Goal: Check status: Check status

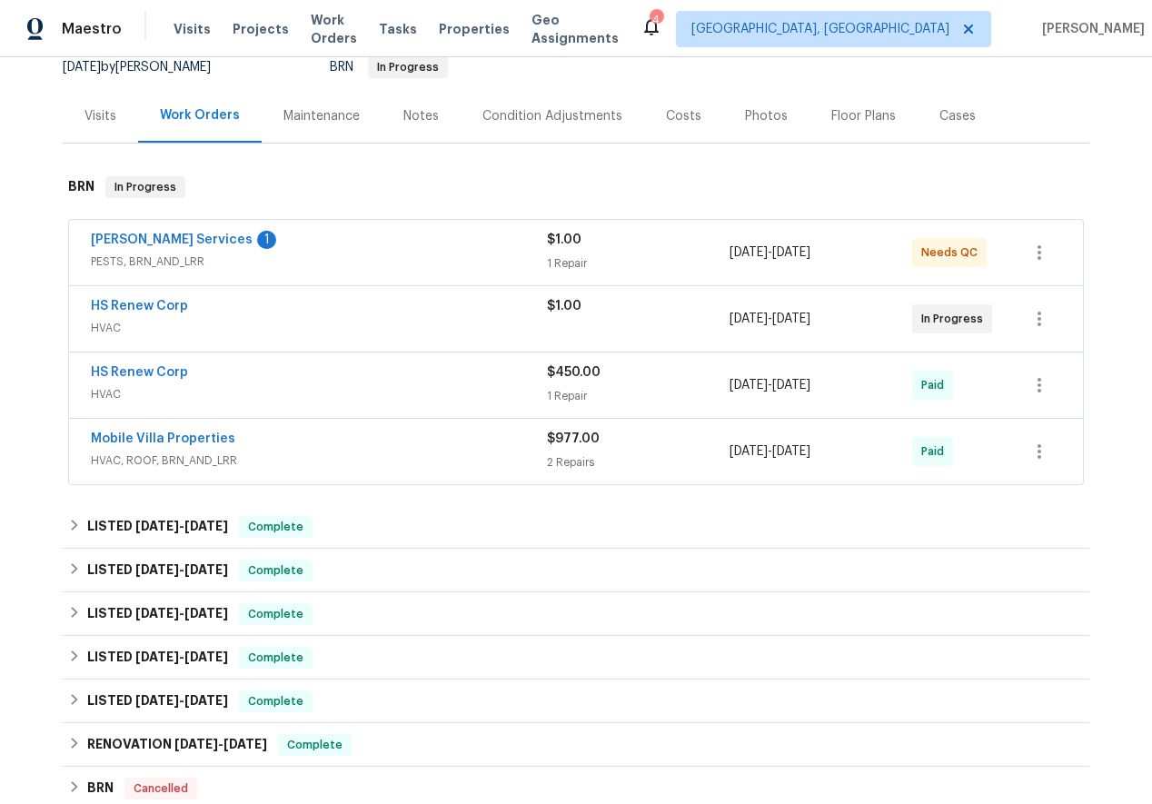
scroll to position [256, 0]
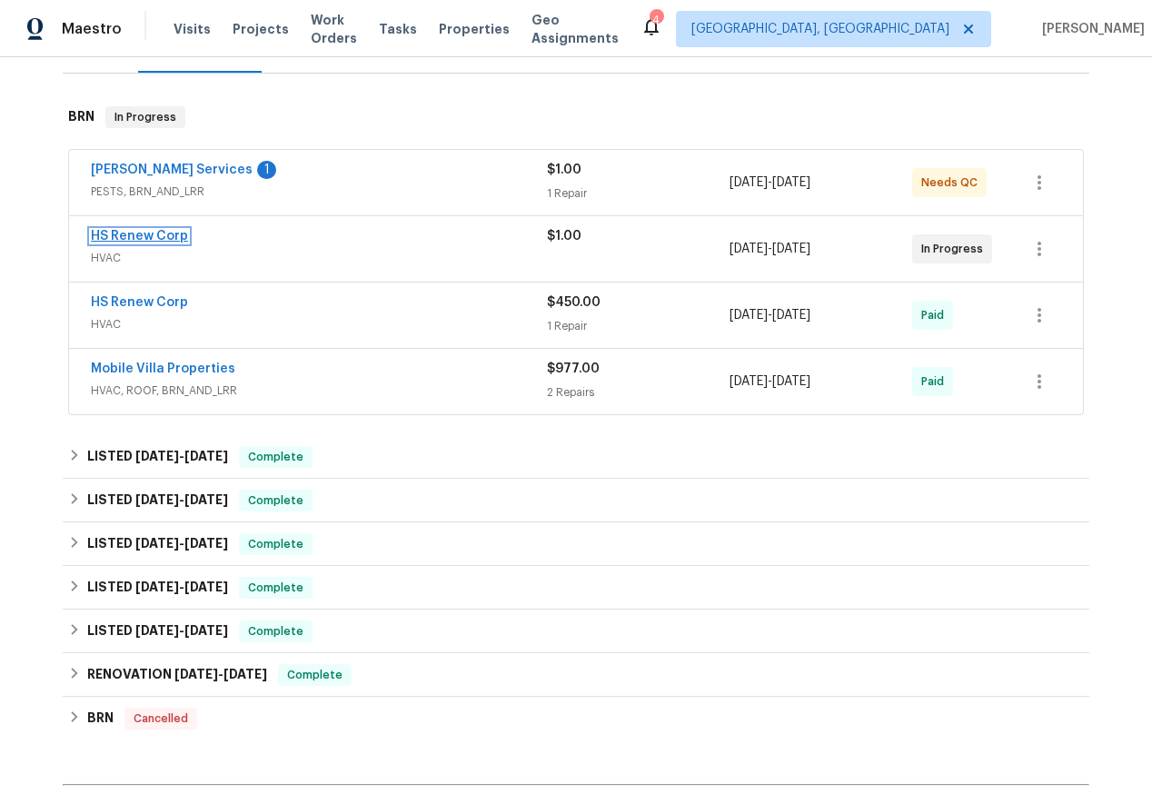
click at [117, 233] on link "HS Renew Corp" at bounding box center [139, 236] width 97 height 13
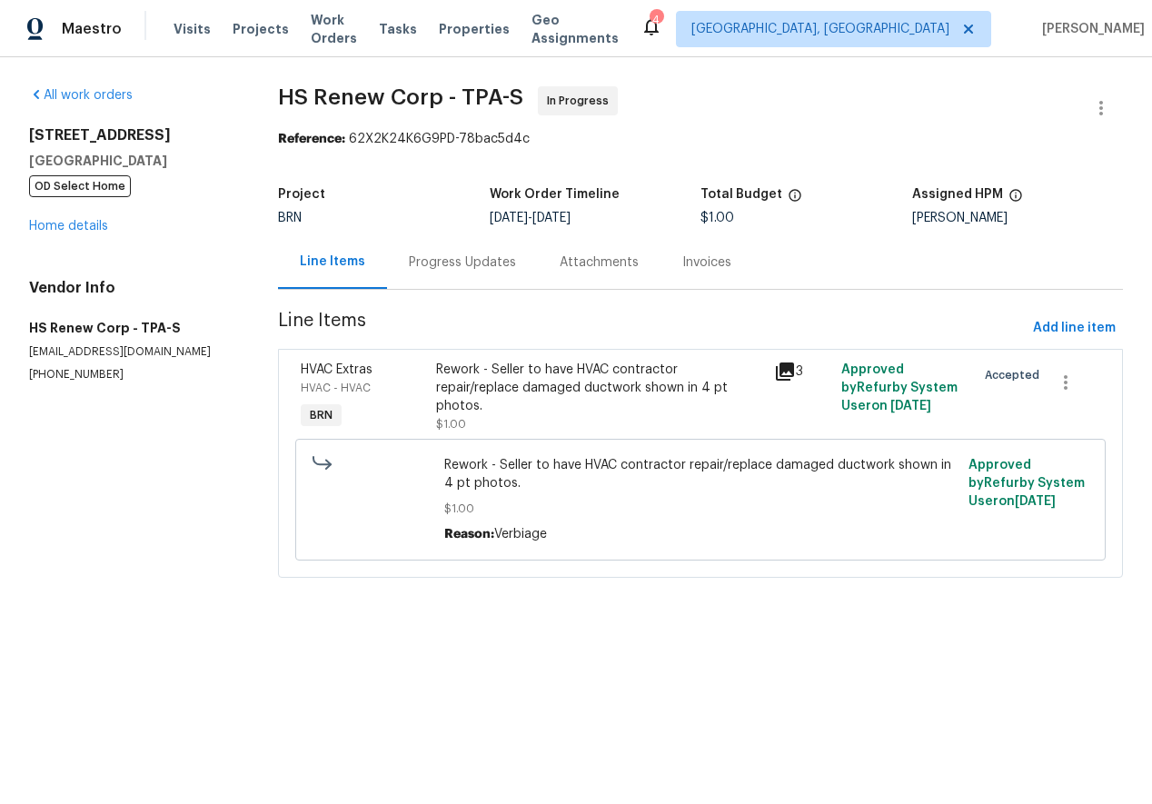
click at [446, 263] on div "Progress Updates" at bounding box center [462, 262] width 107 height 18
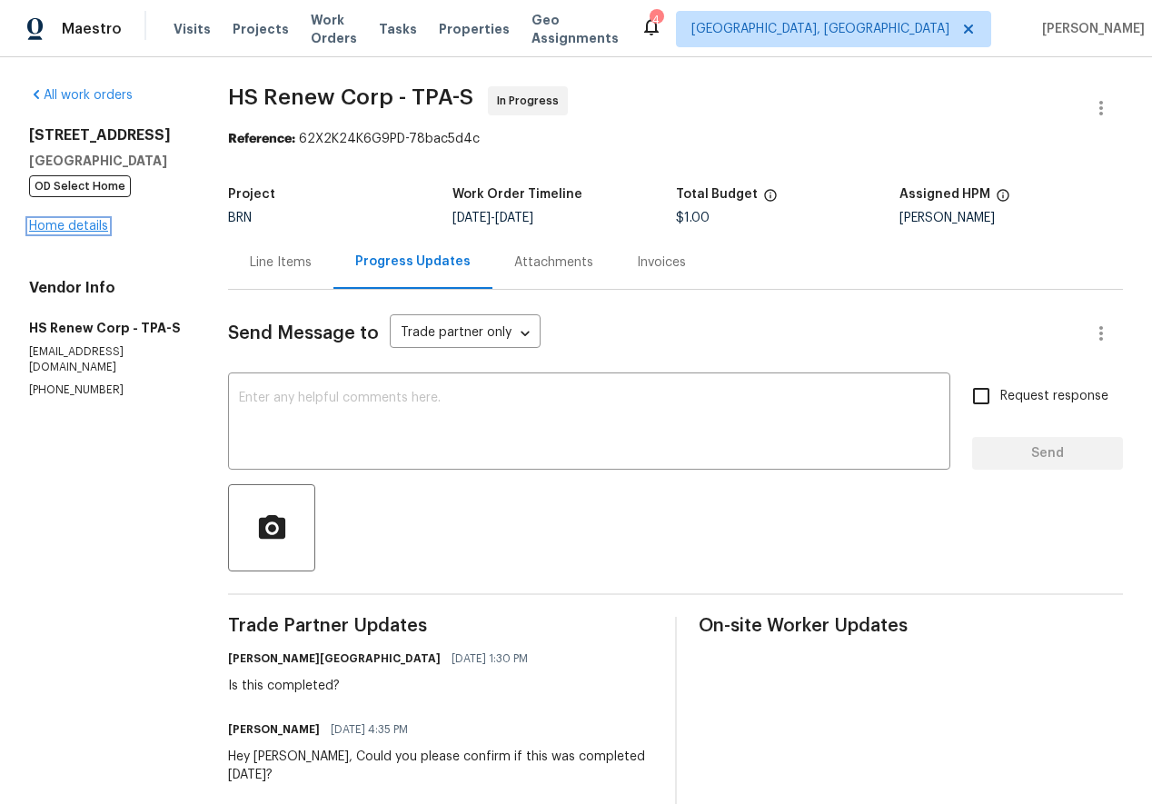
click at [64, 233] on link "Home details" at bounding box center [68, 226] width 79 height 13
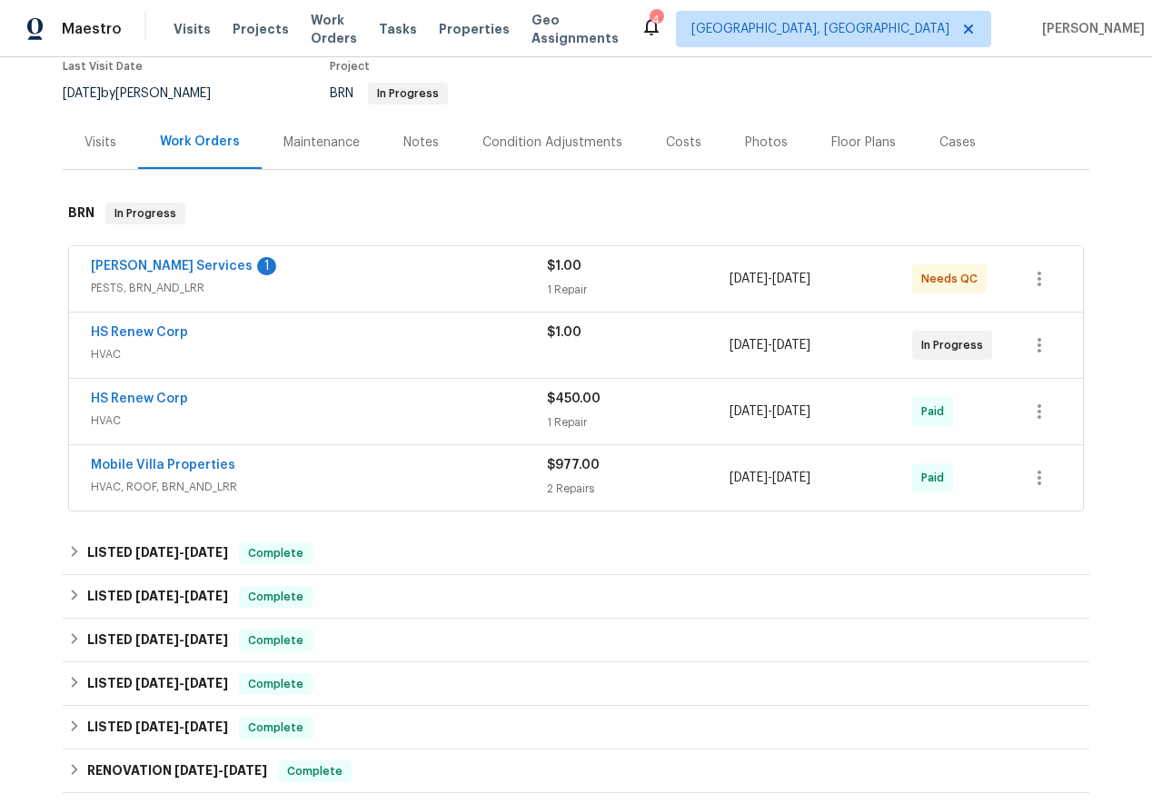
scroll to position [183, 0]
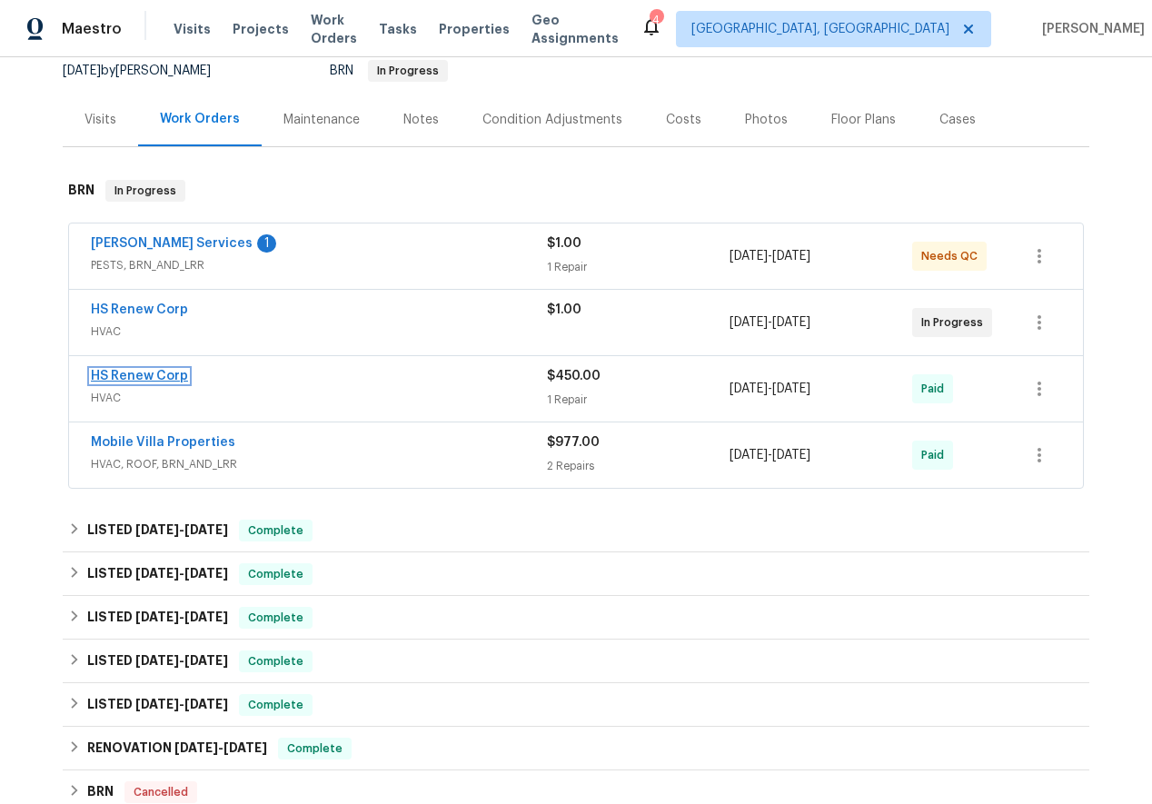
click at [141, 371] on link "HS Renew Corp" at bounding box center [139, 376] width 97 height 13
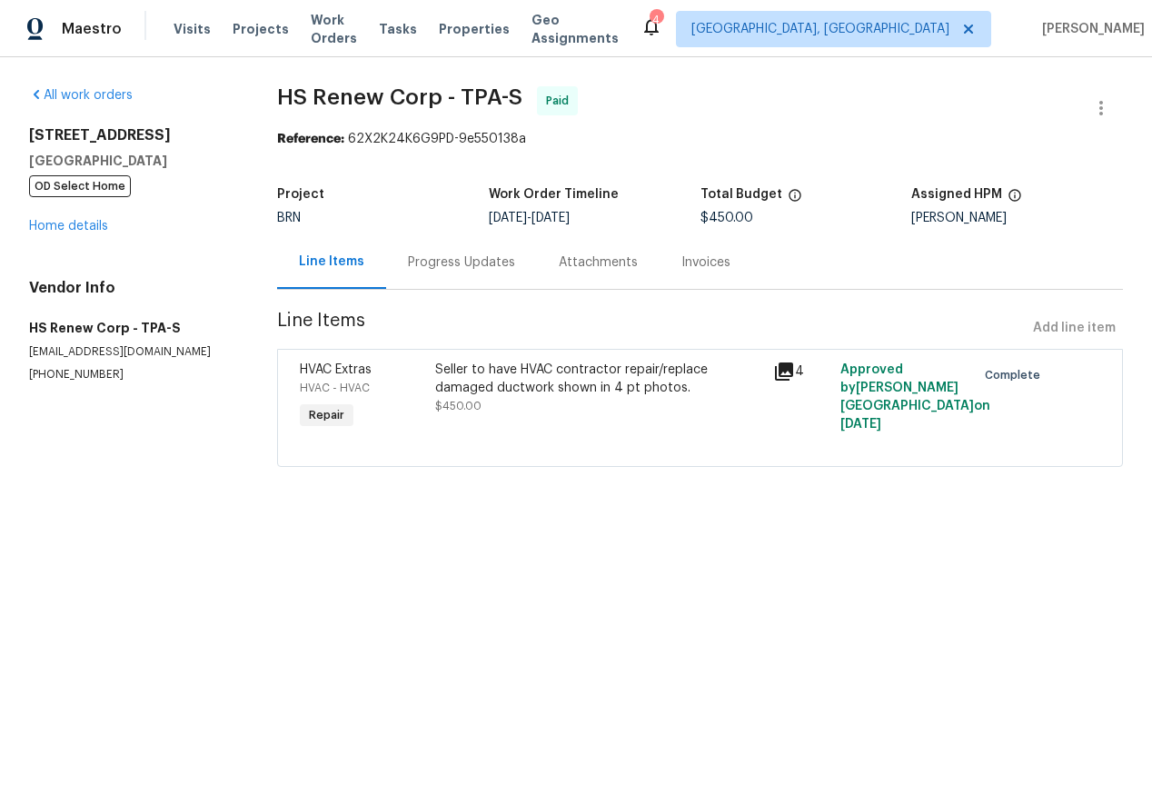
click at [453, 265] on div "Progress Updates" at bounding box center [461, 262] width 107 height 18
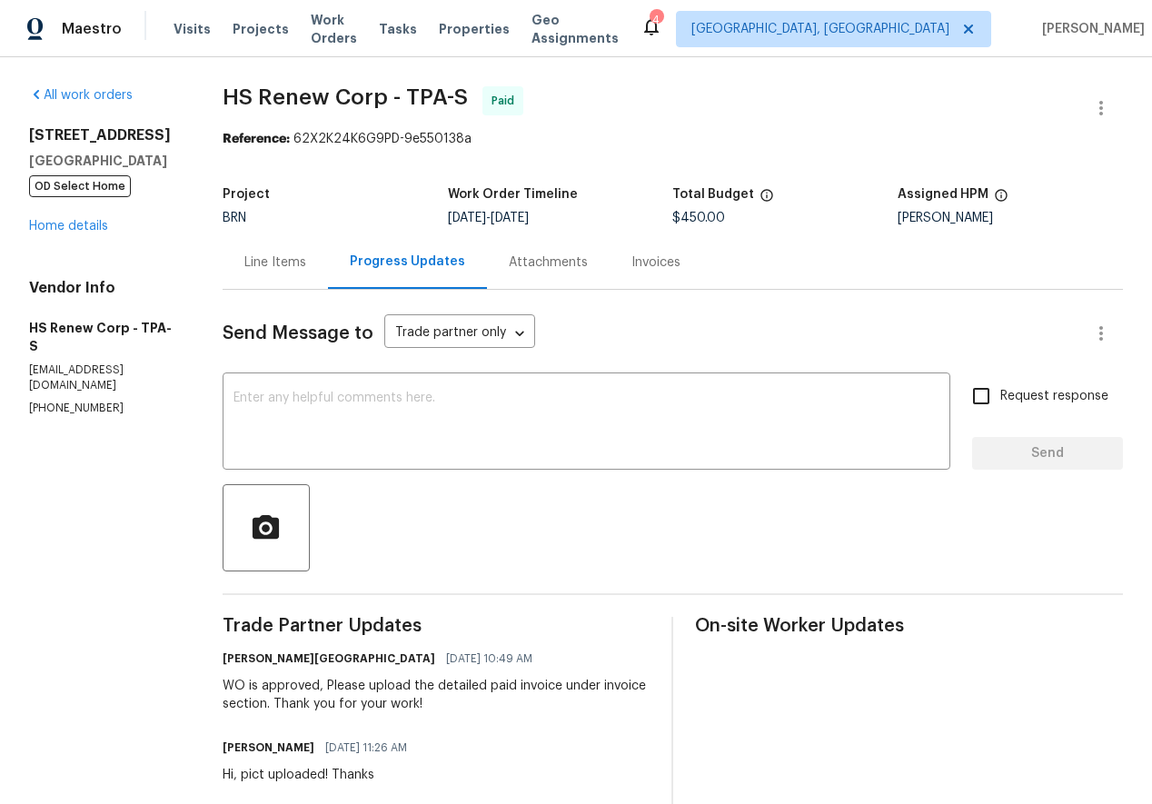
click at [61, 253] on div "All work orders [STREET_ADDRESS] OD Select Home Home details Vendor Info HS Ren…" at bounding box center [104, 251] width 150 height 330
click at [54, 233] on link "Home details" at bounding box center [68, 226] width 79 height 13
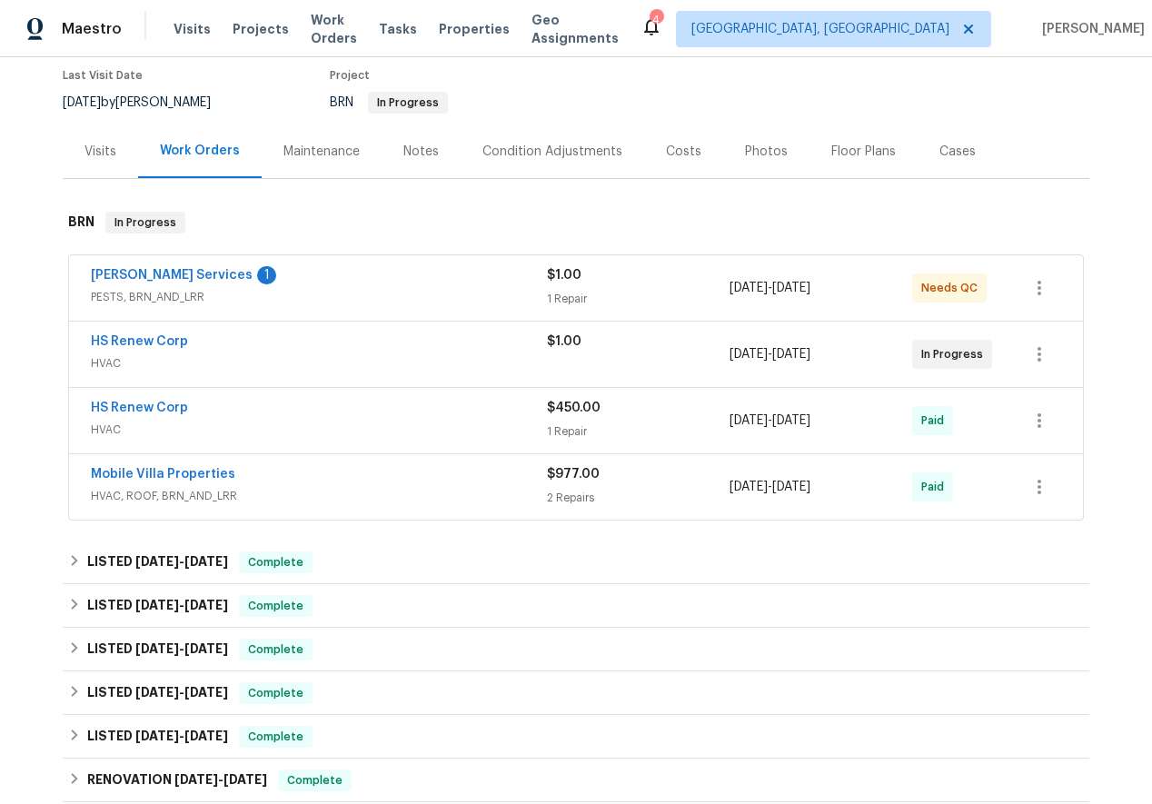
scroll to position [210, 0]
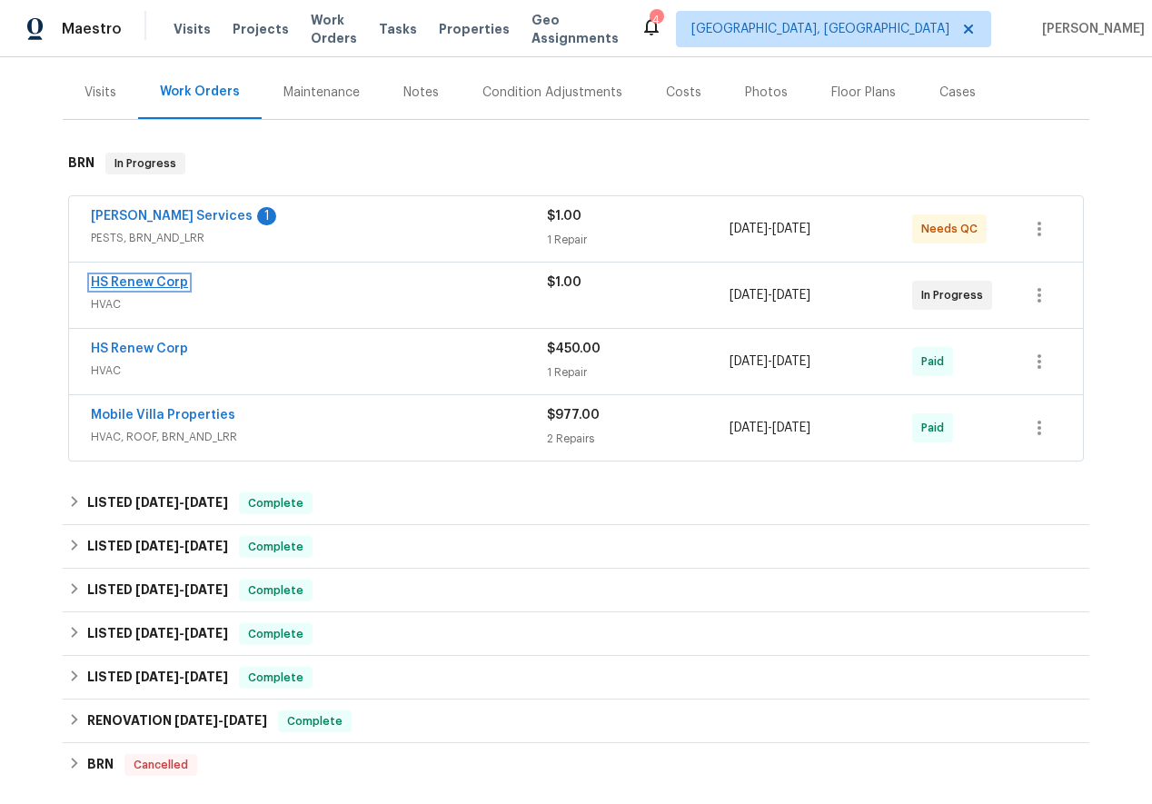
click at [142, 284] on link "HS Renew Corp" at bounding box center [139, 282] width 97 height 13
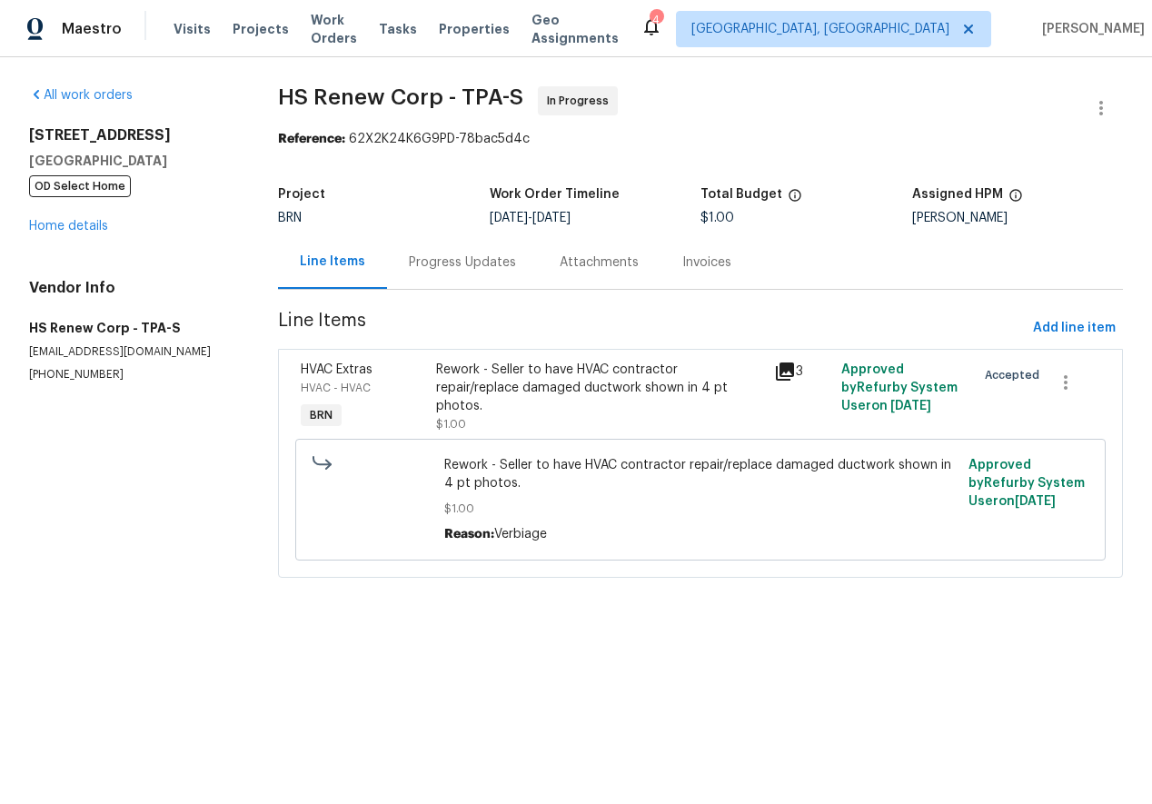
click at [448, 263] on div "Progress Updates" at bounding box center [462, 262] width 107 height 18
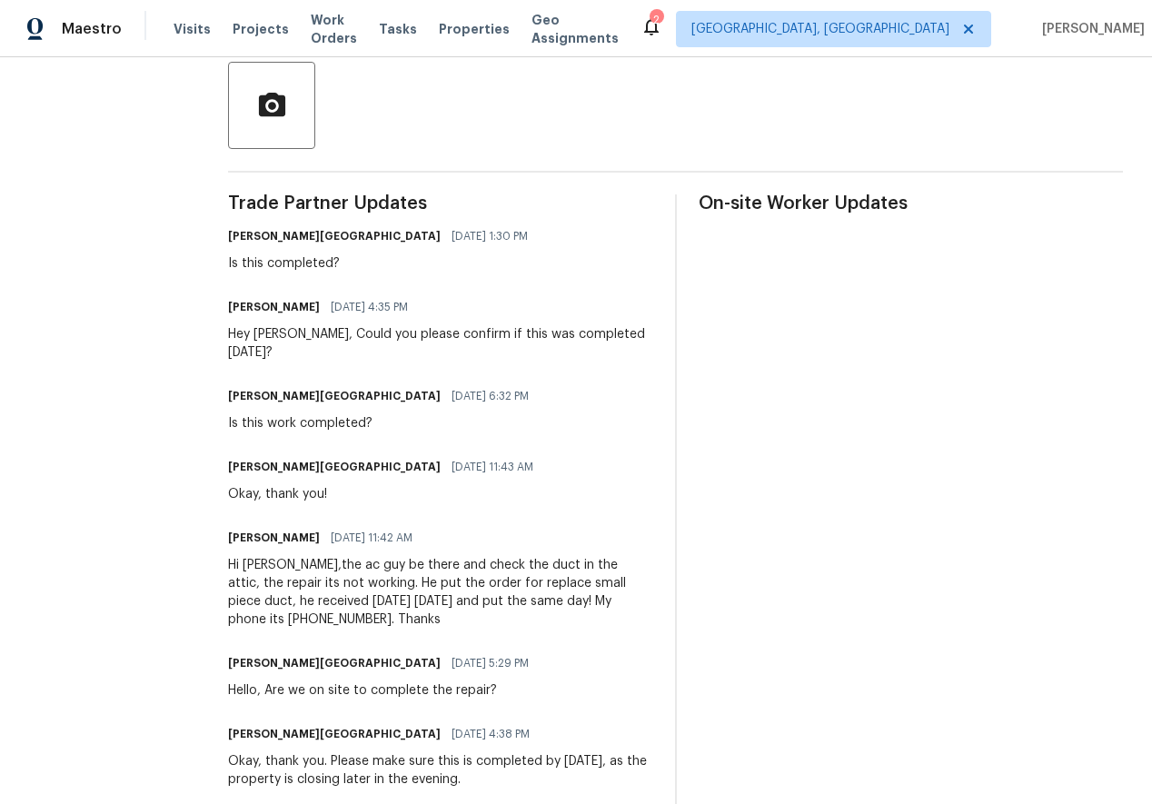
scroll to position [421, 0]
